Goal: Find specific page/section: Find specific page/section

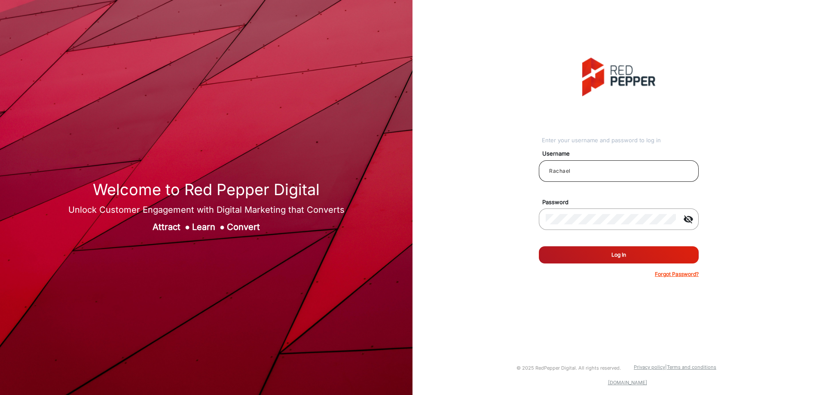
drag, startPoint x: 587, startPoint y: 258, endPoint x: 649, endPoint y: 171, distance: 106.9
click at [651, 174] on form "Username Rachael Password visibility_off Remember me Log In Forgot Password?" at bounding box center [619, 211] width 160 height 134
click at [648, 171] on input "Rachael" at bounding box center [619, 171] width 146 height 10
type input "CSTeam_Briefing Form"
click at [608, 250] on button "Log In" at bounding box center [619, 254] width 160 height 17
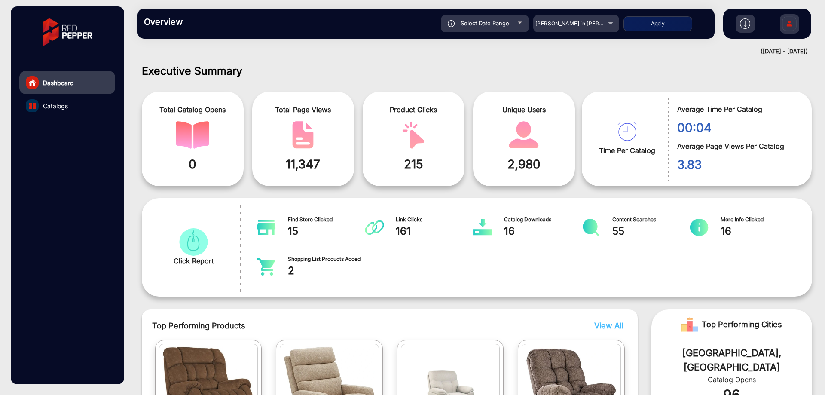
scroll to position [6, 0]
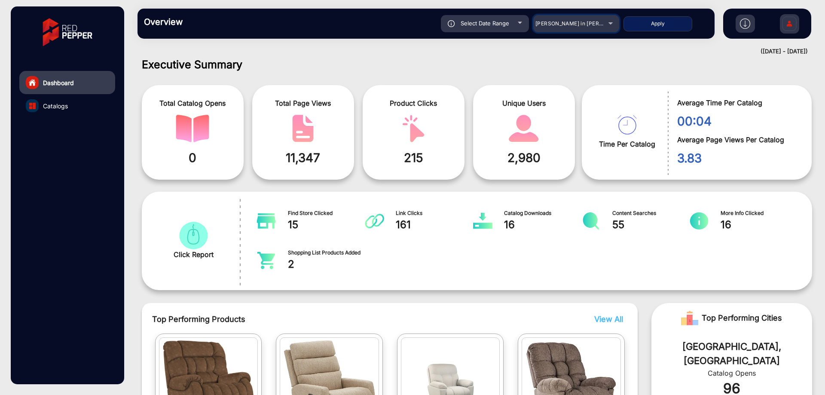
click at [556, 23] on span "[PERSON_NAME] in [PERSON_NAME]" at bounding box center [582, 23] width 95 height 6
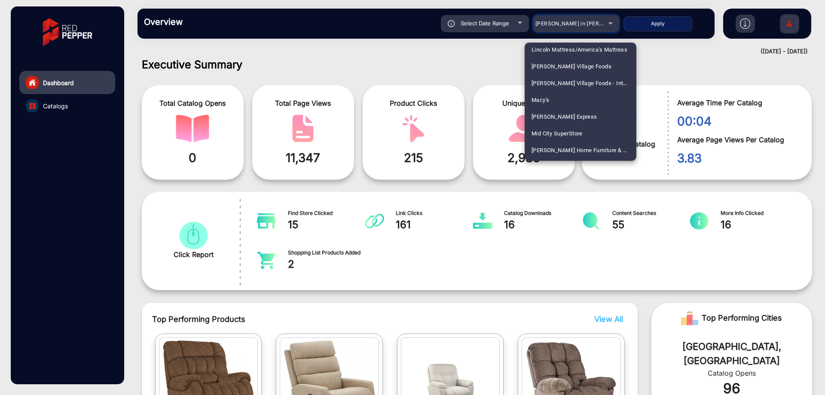
scroll to position [1504, 0]
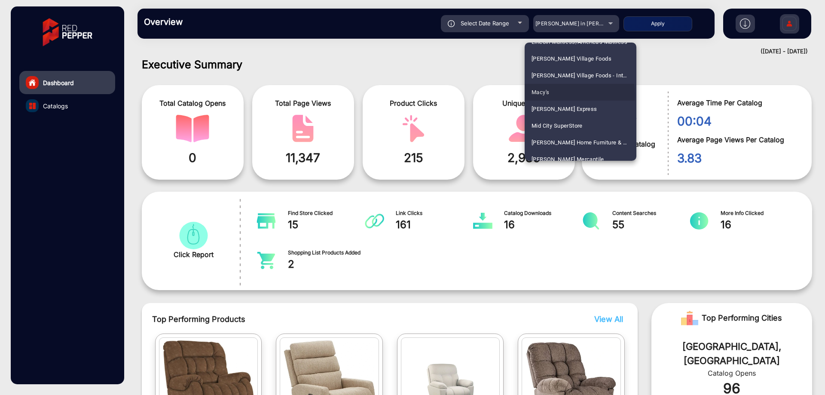
click at [568, 95] on mat-option "Macy's" at bounding box center [581, 92] width 112 height 17
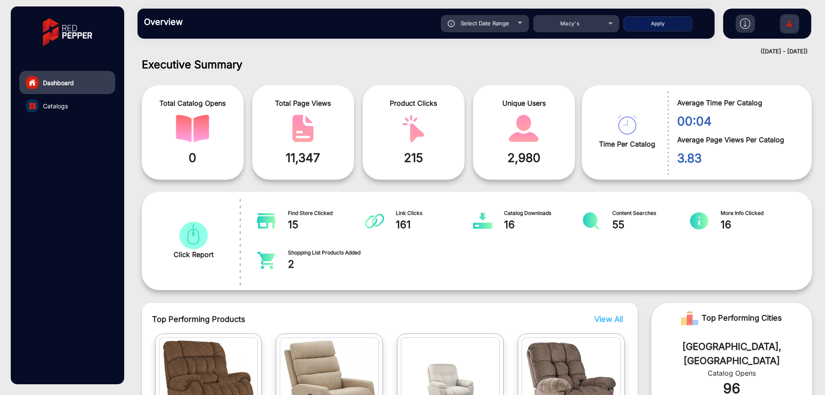
click at [647, 24] on button "Apply" at bounding box center [657, 23] width 69 height 15
type input "[DATE]"
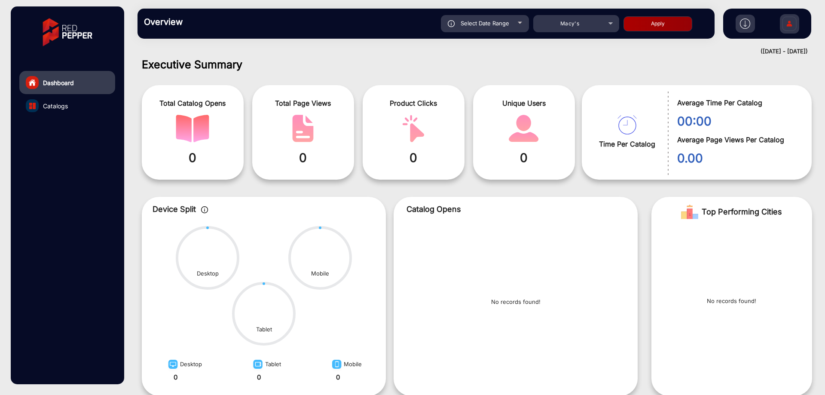
click at [519, 27] on div "Select Date Range" at bounding box center [485, 23] width 88 height 17
type input "[DATE]"
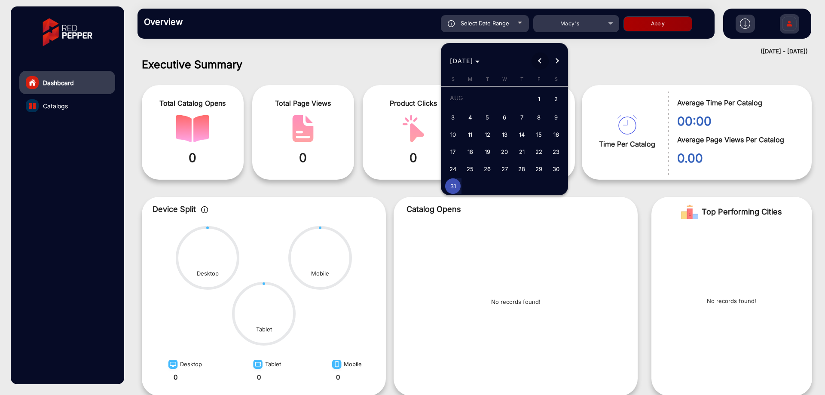
click at [541, 55] on span "Previous month" at bounding box center [539, 60] width 17 height 17
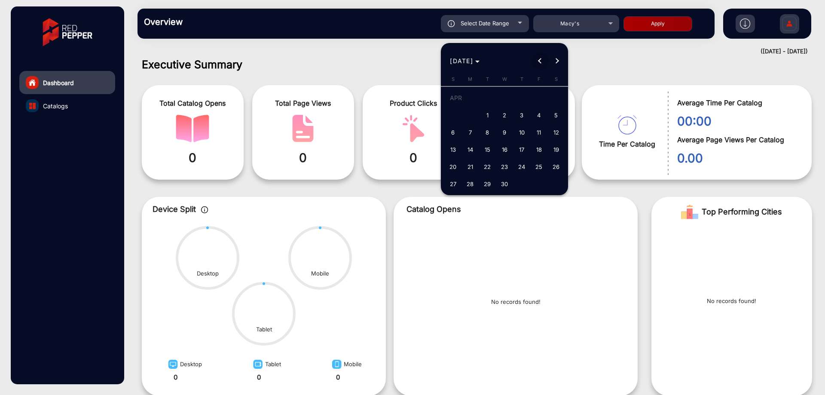
click at [541, 55] on span "Previous month" at bounding box center [539, 60] width 17 height 17
click at [455, 163] on span "24" at bounding box center [452, 168] width 15 height 15
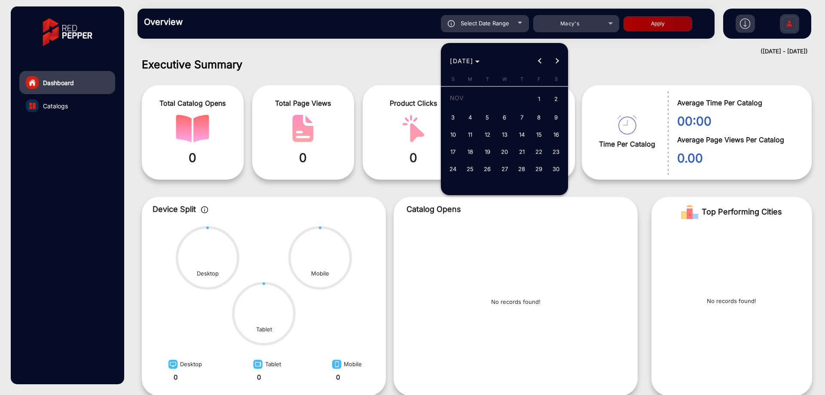
type input "[DATE]"
click at [553, 170] on span "30" at bounding box center [555, 168] width 15 height 15
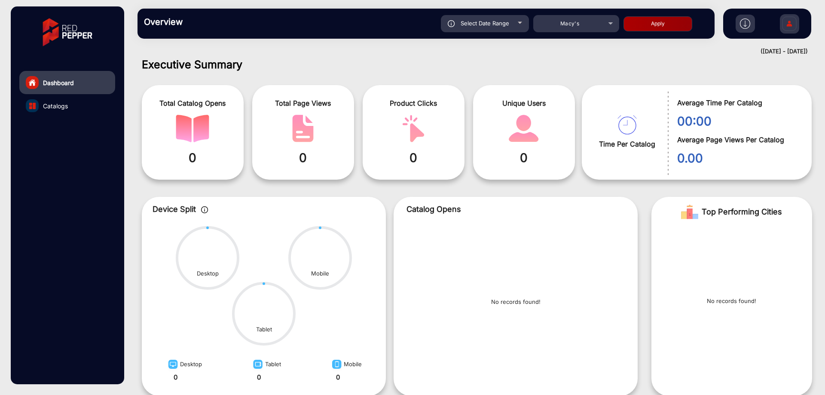
type input "[DATE]"
click at [640, 22] on button "Apply" at bounding box center [657, 23] width 69 height 15
type input "[DATE]"
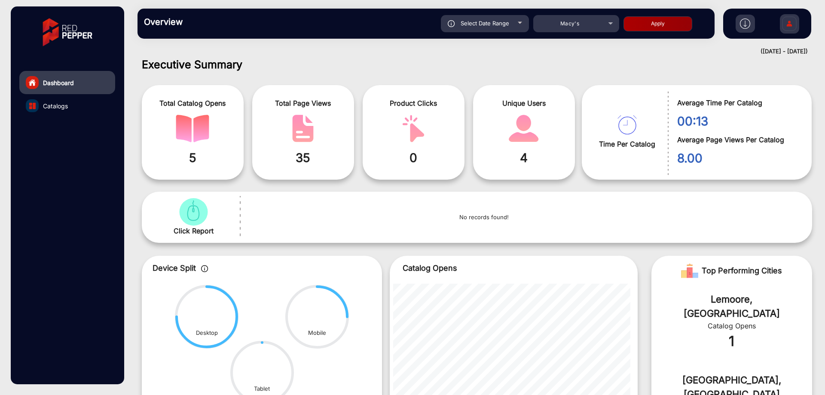
click at [89, 104] on link "Catalogs" at bounding box center [67, 105] width 96 height 23
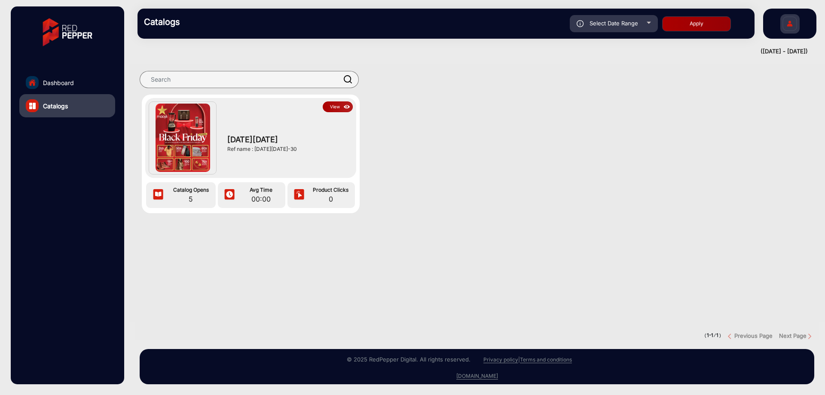
click at [335, 107] on button "View" at bounding box center [338, 106] width 30 height 11
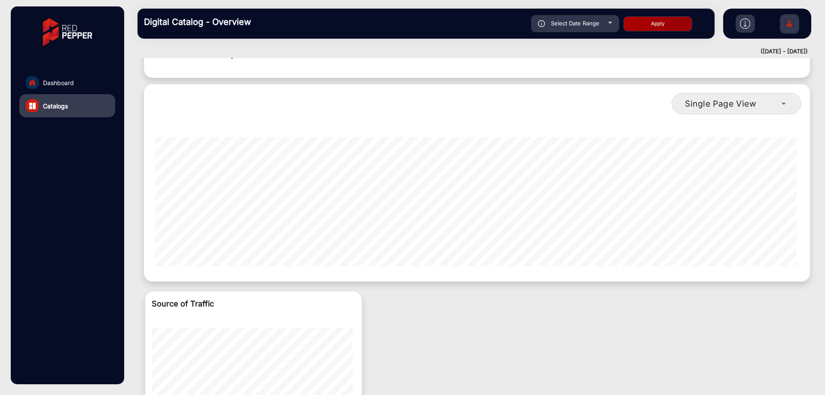
scroll to position [221, 0]
